Goal: Answer question/provide support: Share knowledge or assist other users

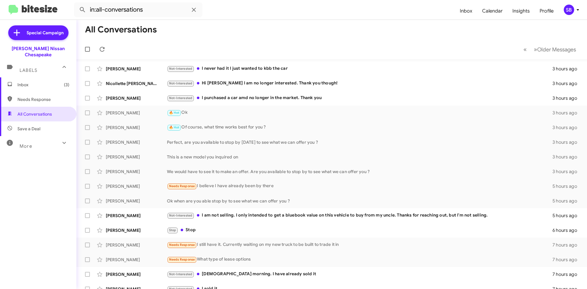
click at [37, 96] on span "Needs Response" at bounding box center [43, 99] width 52 height 6
type input "in:needs-response"
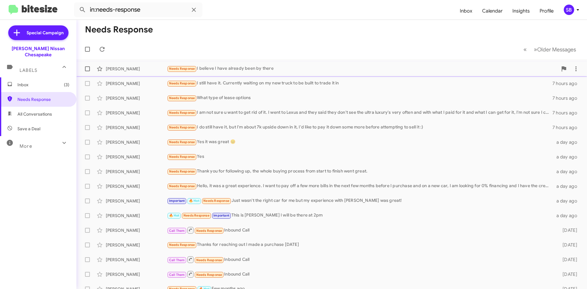
click at [229, 66] on div "Needs Response I believe I have already been by there" at bounding box center [362, 68] width 391 height 7
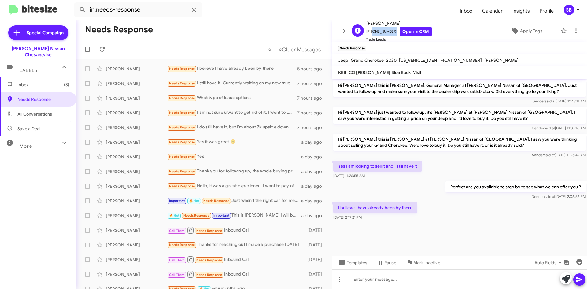
drag, startPoint x: 391, startPoint y: 29, endPoint x: 370, endPoint y: 33, distance: 21.2
click at [370, 33] on span "[PHONE_NUMBER] Open in CRM" at bounding box center [398, 31] width 65 height 9
copy span "3124599888"
drag, startPoint x: 417, startPoint y: 265, endPoint x: 412, endPoint y: 262, distance: 5.3
click at [417, 265] on span "Mark Inactive" at bounding box center [426, 262] width 27 height 11
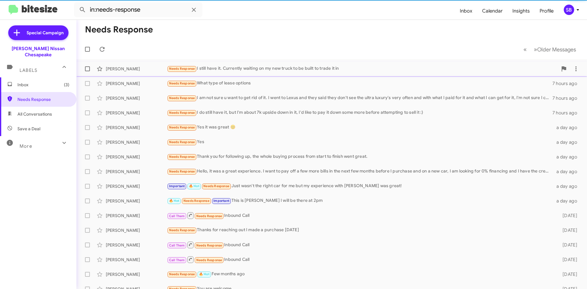
click at [230, 68] on div "Needs Response I still have it. Currently waiting on my new truck to be built t…" at bounding box center [362, 68] width 391 height 7
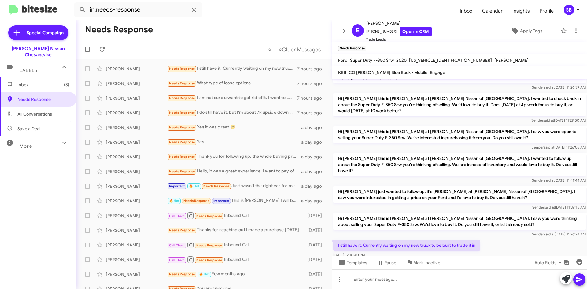
scroll to position [183, 0]
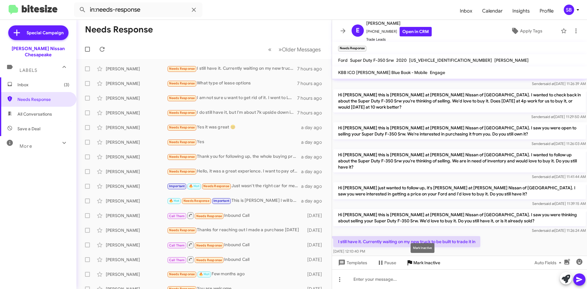
click at [422, 264] on span "Mark Inactive" at bounding box center [426, 262] width 27 height 11
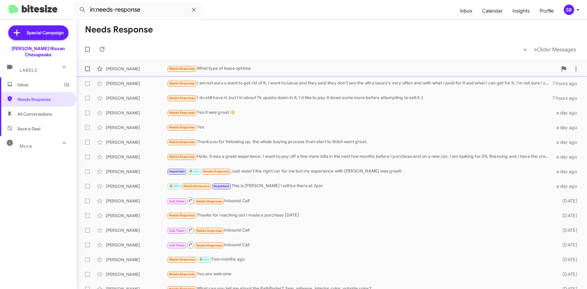
click at [238, 69] on div "Needs Response What type of lease options" at bounding box center [362, 68] width 391 height 7
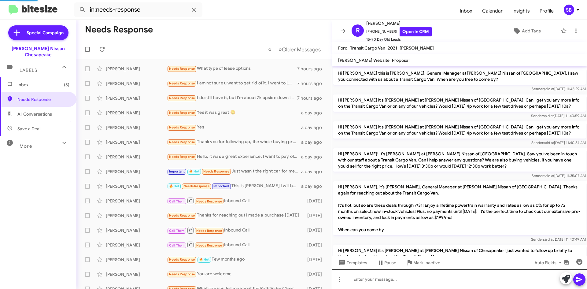
scroll to position [413, 0]
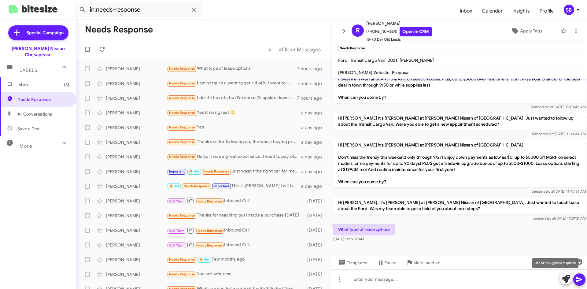
click at [567, 278] on icon at bounding box center [566, 279] width 9 height 9
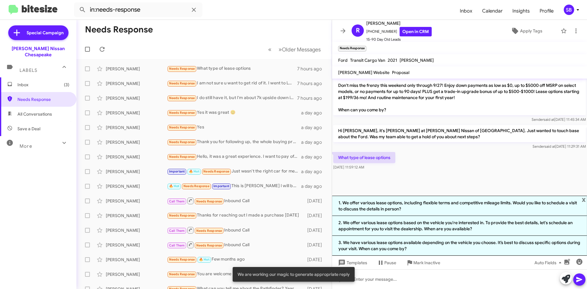
scroll to position [485, 0]
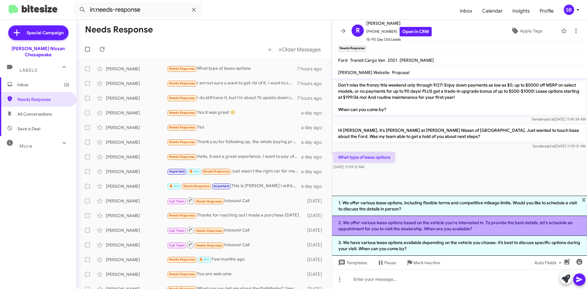
click at [444, 227] on li "2. We offer various lease options based on the vehicle you're interested in. To…" at bounding box center [459, 226] width 255 height 20
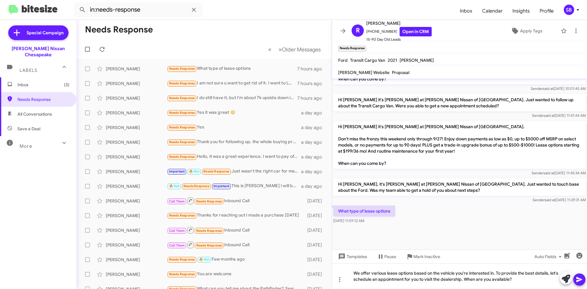
click at [575, 278] on button at bounding box center [579, 279] width 12 height 12
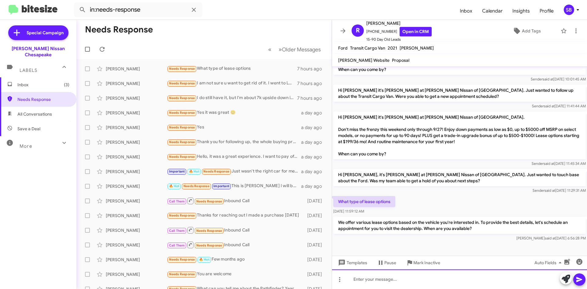
scroll to position [441, 0]
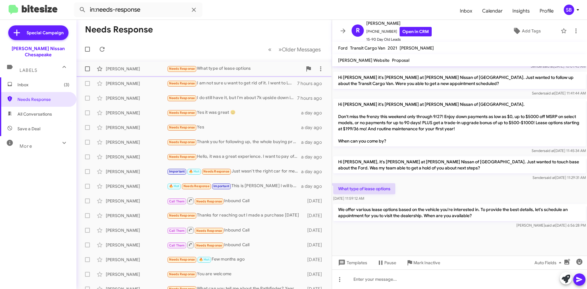
click at [259, 75] on div "[PERSON_NAME] Needs Response What type of lease options 7 hours ago" at bounding box center [204, 69] width 246 height 12
click at [255, 85] on div "Needs Response I am not sure u want to get rid of it. I went to Lexus and they …" at bounding box center [234, 83] width 135 height 7
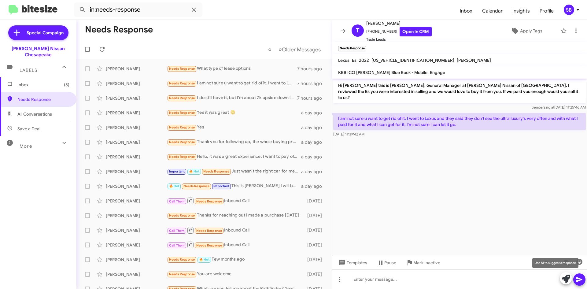
click at [568, 278] on icon at bounding box center [566, 279] width 9 height 9
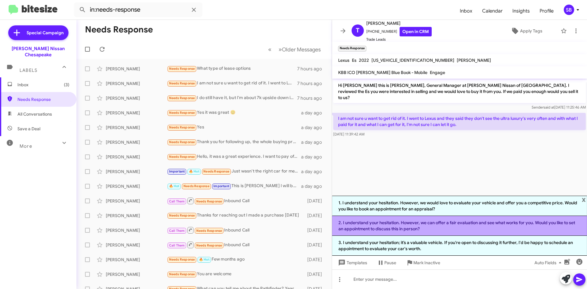
click at [444, 221] on li "2. I understand your hesitation. However, we can offer a fair evaluation and se…" at bounding box center [459, 226] width 255 height 20
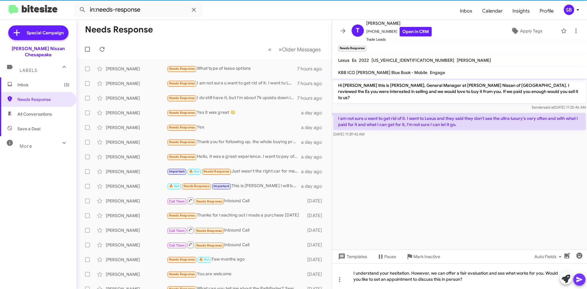
click at [580, 278] on icon at bounding box center [579, 279] width 6 height 5
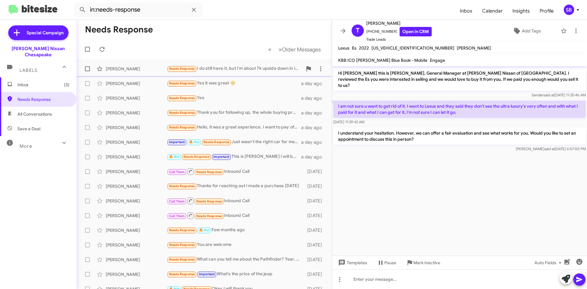
click at [242, 69] on div "Needs Response I do still have it, but I'm about 7k upside down in it, I'd like…" at bounding box center [234, 68] width 135 height 7
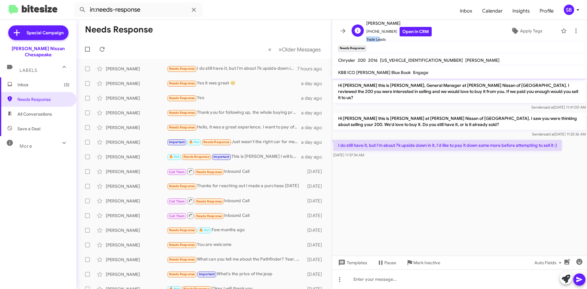
scroll to position [1, 0]
drag, startPoint x: 391, startPoint y: 31, endPoint x: 371, endPoint y: 32, distance: 19.9
click at [371, 32] on span "[PHONE_NUMBER] Open in CRM" at bounding box center [398, 30] width 65 height 9
copy span "5404813553"
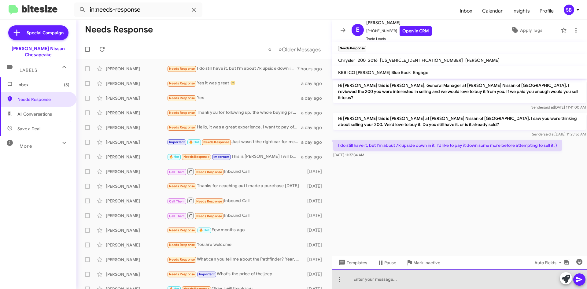
click at [368, 278] on div at bounding box center [459, 279] width 255 height 20
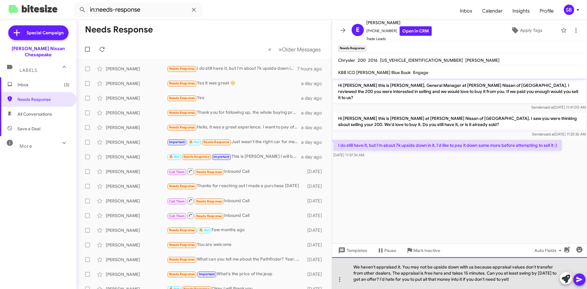
click at [528, 278] on div "We haven't appraised it. You may not be upside down with us because appraisal v…" at bounding box center [459, 273] width 255 height 32
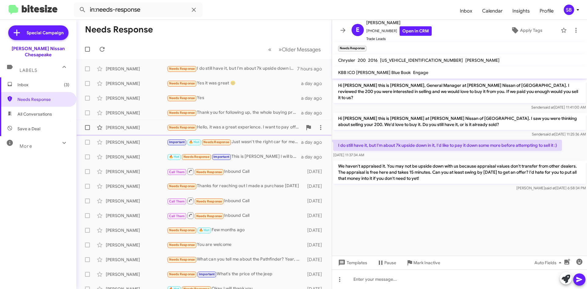
click at [241, 128] on div "Needs Response Hello, it was a great experience. I want to pay off a few more b…" at bounding box center [234, 127] width 135 height 7
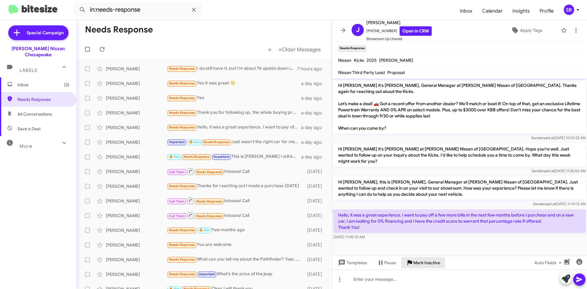
click at [429, 263] on span "Mark Inactive" at bounding box center [426, 262] width 27 height 11
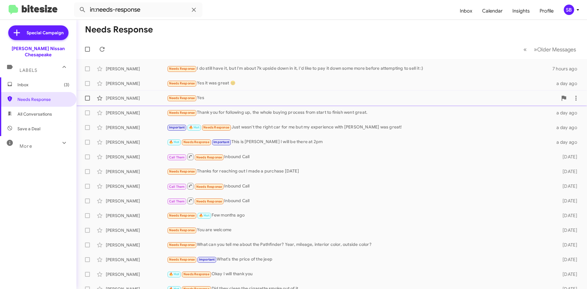
click at [250, 99] on div "Needs Response Yes" at bounding box center [362, 97] width 391 height 7
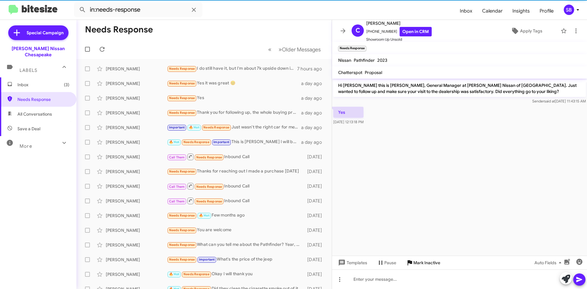
click at [429, 261] on span "Mark Inactive" at bounding box center [426, 262] width 27 height 11
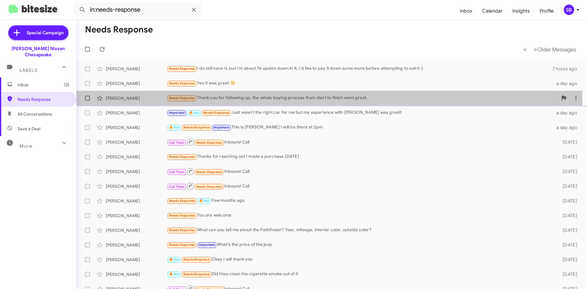
click at [256, 98] on div "Needs Response Thank you for following up, the whole buying process from start …" at bounding box center [362, 97] width 391 height 7
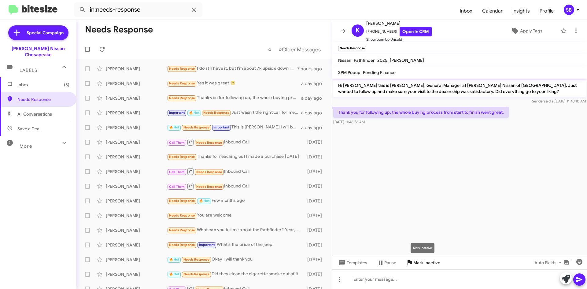
click at [424, 261] on span "Mark Inactive" at bounding box center [426, 262] width 27 height 11
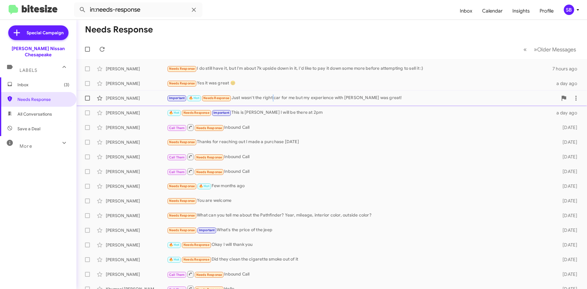
click at [275, 99] on div "Important 🔥 Hot Needs Response Just wasn't the right car for me but my experien…" at bounding box center [362, 97] width 391 height 7
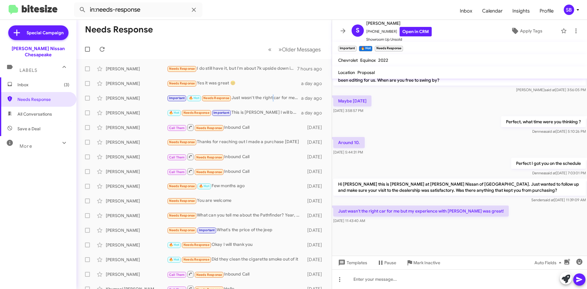
scroll to position [496, 0]
click at [421, 265] on span "Mark Inactive" at bounding box center [426, 262] width 27 height 11
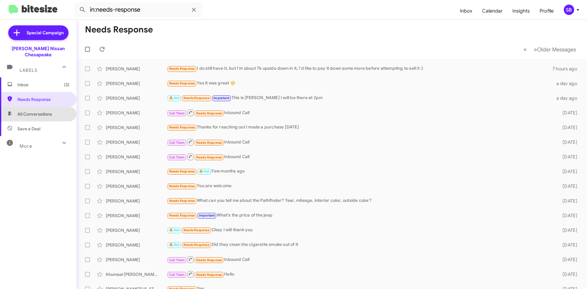
click at [45, 111] on span "All Conversations" at bounding box center [34, 114] width 35 height 6
type input "in:all-conversations"
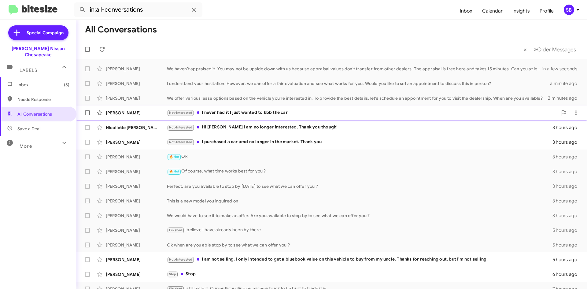
click at [293, 117] on div "[PERSON_NAME] Not-Interested I never had it I just wanted to kbb the car 3 hour…" at bounding box center [331, 113] width 501 height 12
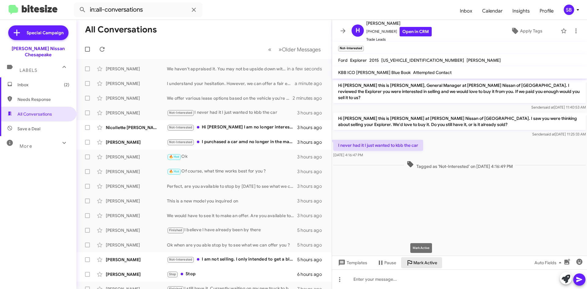
click at [421, 263] on span "Mark Active" at bounding box center [425, 262] width 24 height 11
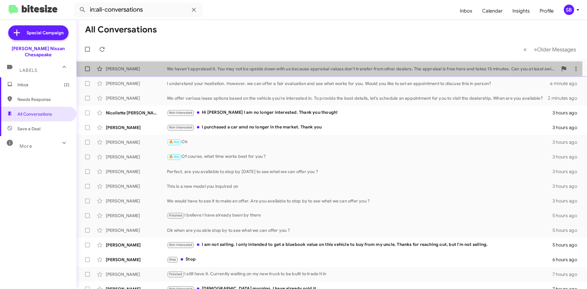
click at [276, 68] on div "We haven't appraised it. You may not be upside down with us because appraisal v…" at bounding box center [362, 69] width 391 height 6
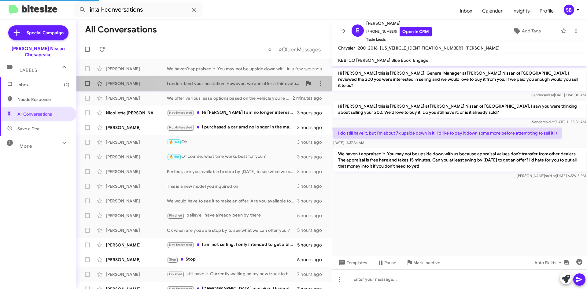
click at [265, 82] on div "I understand your hesitation. However, we can offer a fair evaluation and see w…" at bounding box center [234, 83] width 135 height 6
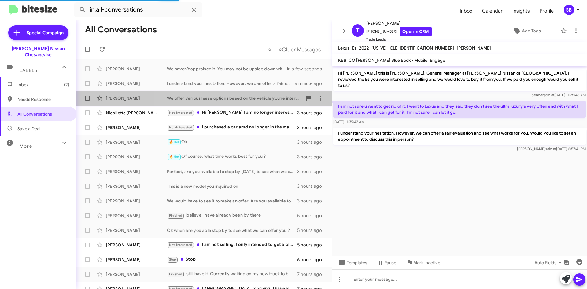
click at [237, 101] on div "We offer various lease options based on the vehicle you're interested in. To pr…" at bounding box center [234, 98] width 135 height 6
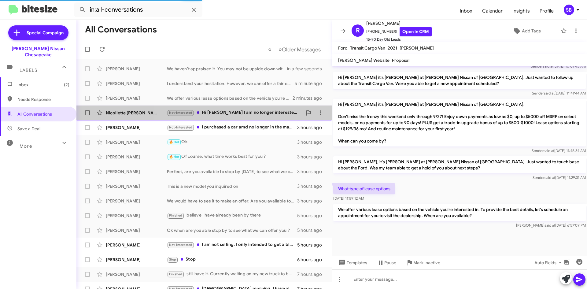
click at [240, 111] on div "Not-Interested Hi [PERSON_NAME] I am no longer interested. Thank you though!" at bounding box center [234, 112] width 135 height 7
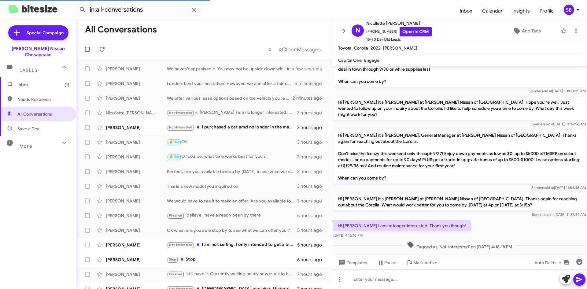
scroll to position [74, 0]
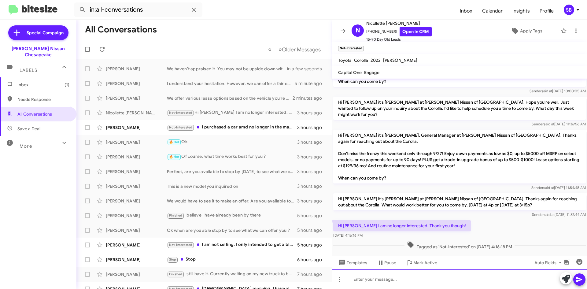
click at [371, 278] on div at bounding box center [459, 279] width 255 height 20
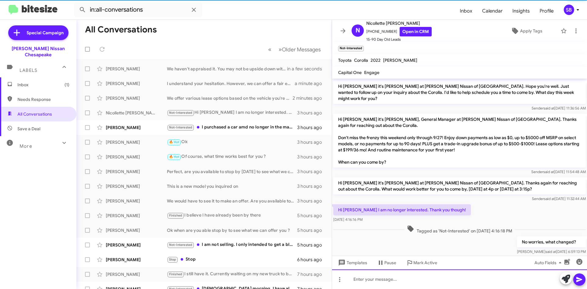
scroll to position [96, 0]
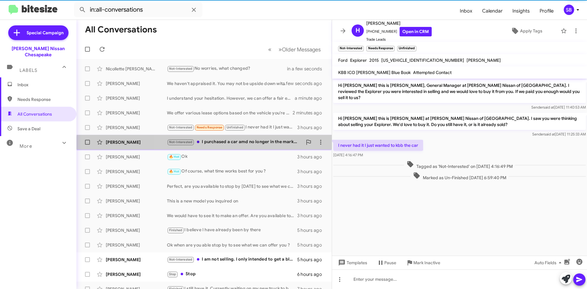
click at [246, 146] on div "[PERSON_NAME] Not-Interested I purchased a car amd no longer in the market. Tha…" at bounding box center [204, 142] width 246 height 12
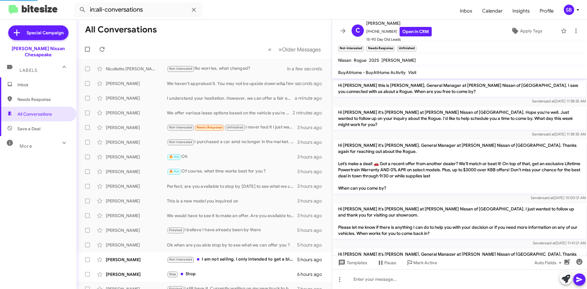
scroll to position [120, 0]
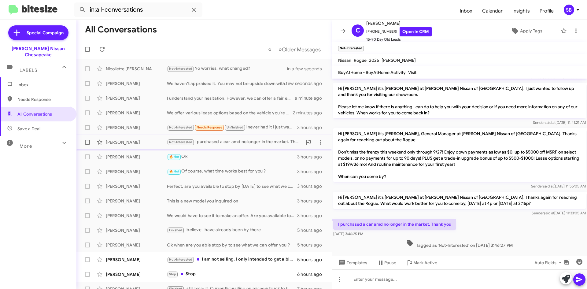
click at [246, 139] on div "Not-Interested I purchased a car amd no longer in the market. Thank you" at bounding box center [234, 142] width 135 height 7
click at [236, 160] on div "🔥 Hot Ok" at bounding box center [234, 156] width 135 height 7
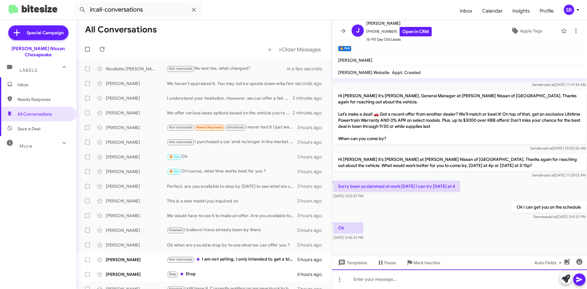
click at [386, 278] on div at bounding box center [459, 279] width 255 height 20
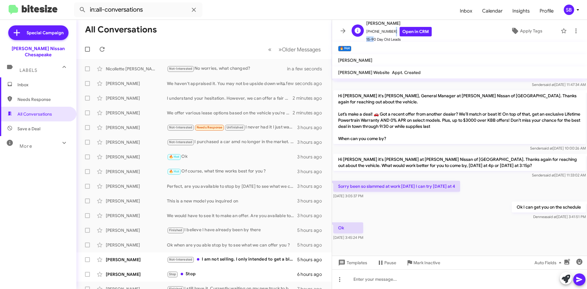
scroll to position [1, 0]
drag, startPoint x: 389, startPoint y: 31, endPoint x: 370, endPoint y: 33, distance: 19.5
click at [370, 33] on span "[PHONE_NUMBER] Open in CRM" at bounding box center [398, 30] width 65 height 9
copy span "7576460687"
click at [249, 173] on div "🔥 Hot Of course, what time works best for you ?" at bounding box center [234, 171] width 135 height 7
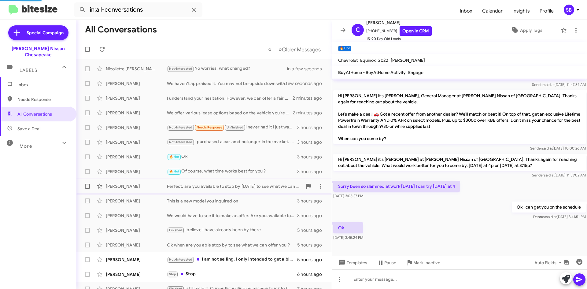
scroll to position [289, 0]
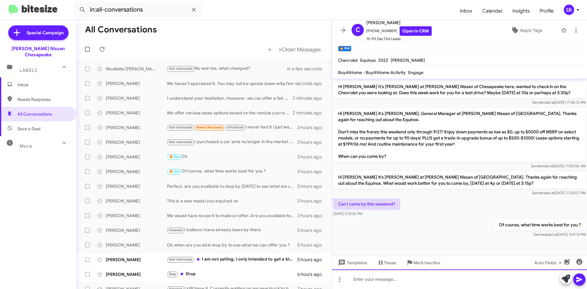
click at [377, 278] on div at bounding box center [459, 279] width 255 height 20
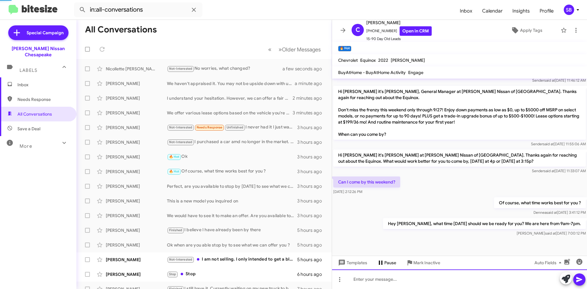
scroll to position [311, 0]
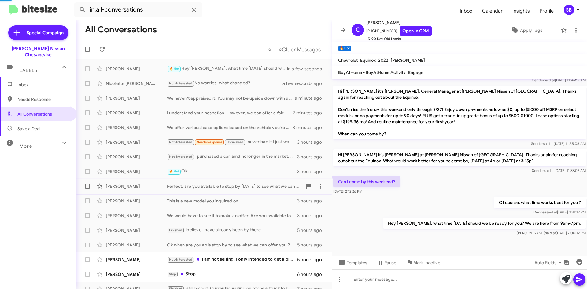
click at [226, 187] on div "Perfect, are you available to stop by [DATE] to see what we can offer you ?" at bounding box center [234, 186] width 135 height 6
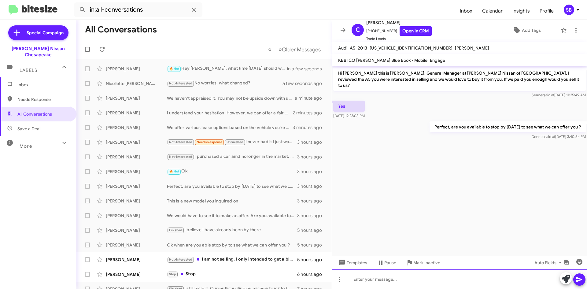
click at [387, 278] on div at bounding box center [459, 279] width 255 height 20
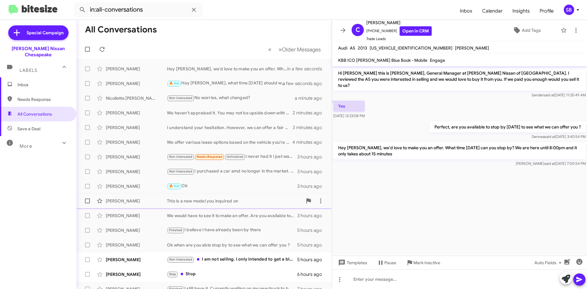
click at [224, 202] on div "This is a new model you inquired on" at bounding box center [234, 201] width 135 height 6
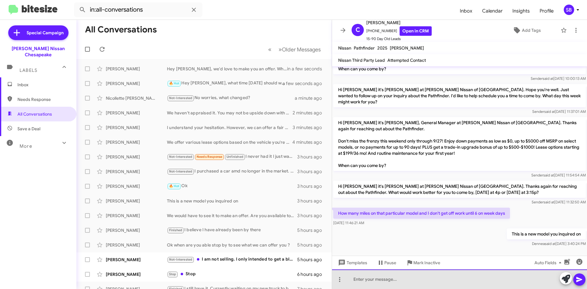
click at [459, 277] on div at bounding box center [459, 279] width 255 height 20
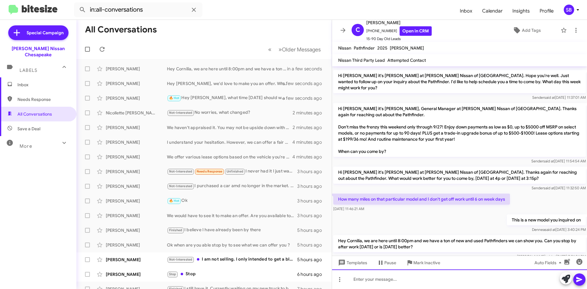
scroll to position [230, 0]
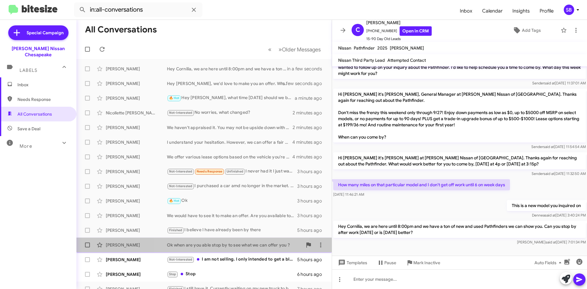
click at [231, 246] on div "Ok when are you able stop by to see what we can offer you ?" at bounding box center [234, 245] width 135 height 6
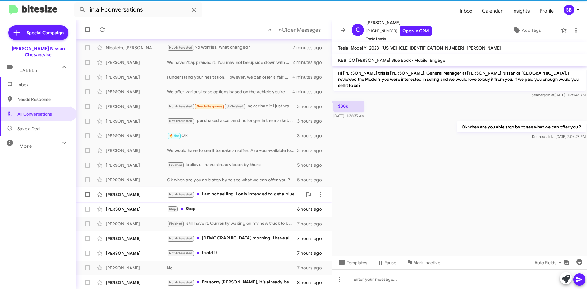
scroll to position [66, 0]
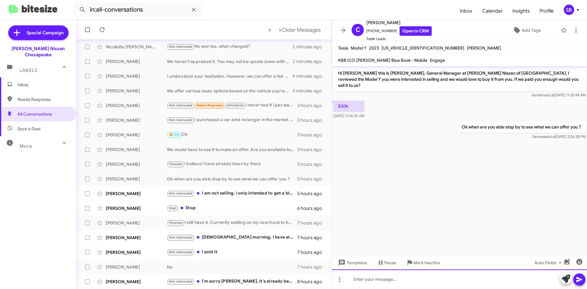
click at [372, 278] on div at bounding box center [459, 279] width 255 height 20
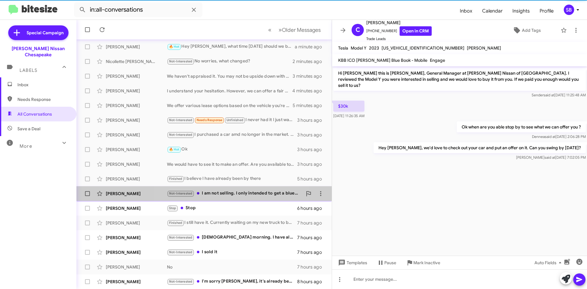
click at [228, 193] on div "Not-Interested I am not selling. I only intended to get a bluebook value on thi…" at bounding box center [234, 193] width 135 height 7
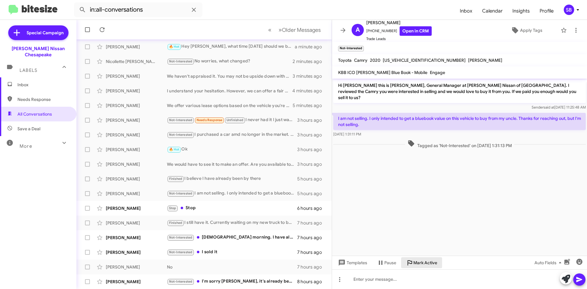
click at [419, 259] on span "Mark Active" at bounding box center [425, 262] width 24 height 11
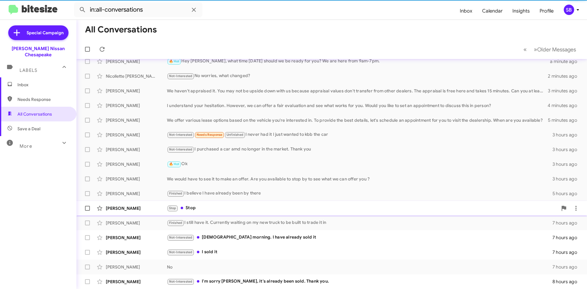
scroll to position [51, 0]
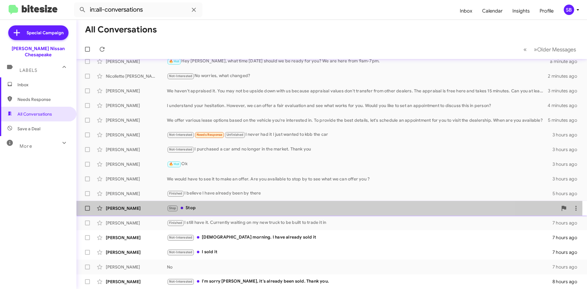
click at [238, 207] on div "Stop Stop" at bounding box center [362, 208] width 391 height 7
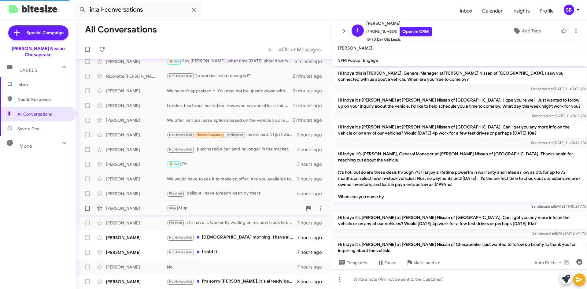
scroll to position [608, 0]
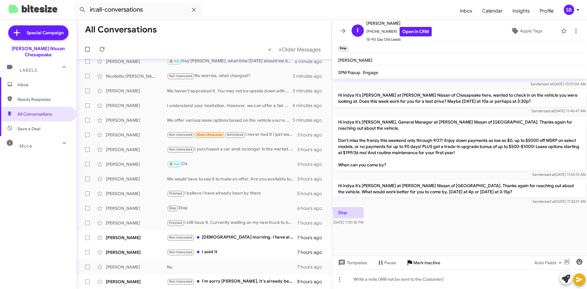
click at [424, 264] on span "Mark Inactive" at bounding box center [426, 262] width 27 height 11
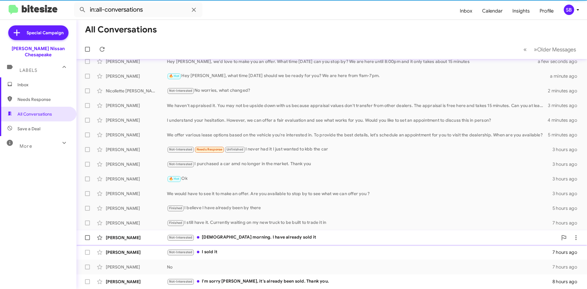
scroll to position [37, 0]
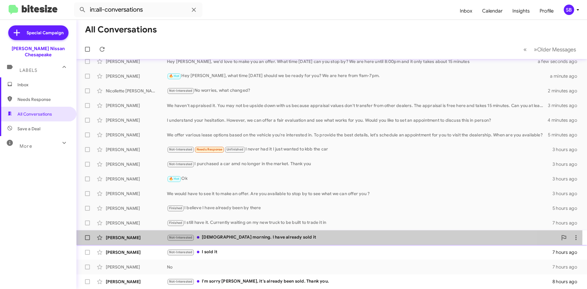
click at [249, 235] on div "Not-Interested [DEMOGRAPHIC_DATA] morning. I have already sold it" at bounding box center [362, 237] width 391 height 7
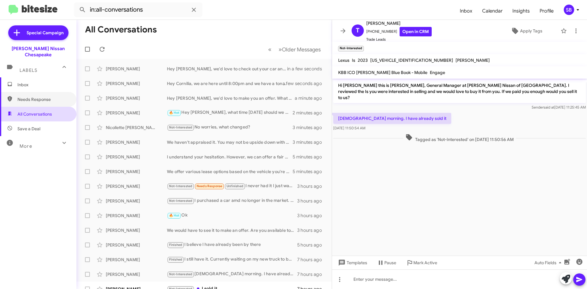
drag, startPoint x: 38, startPoint y: 95, endPoint x: 59, endPoint y: 103, distance: 22.4
click at [38, 96] on span "Needs Response" at bounding box center [43, 99] width 52 height 6
type input "in:needs-response"
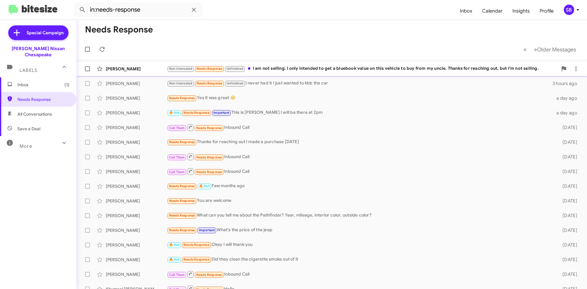
click at [307, 67] on div "Not-Interested Needs Response Unfinished I am not selling. I only intended to g…" at bounding box center [362, 68] width 391 height 7
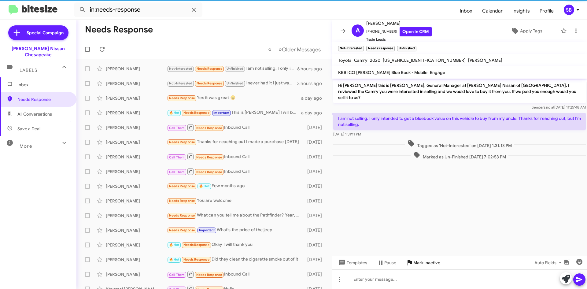
click at [433, 265] on span "Mark Inactive" at bounding box center [426, 262] width 27 height 11
